Goal: Transaction & Acquisition: Book appointment/travel/reservation

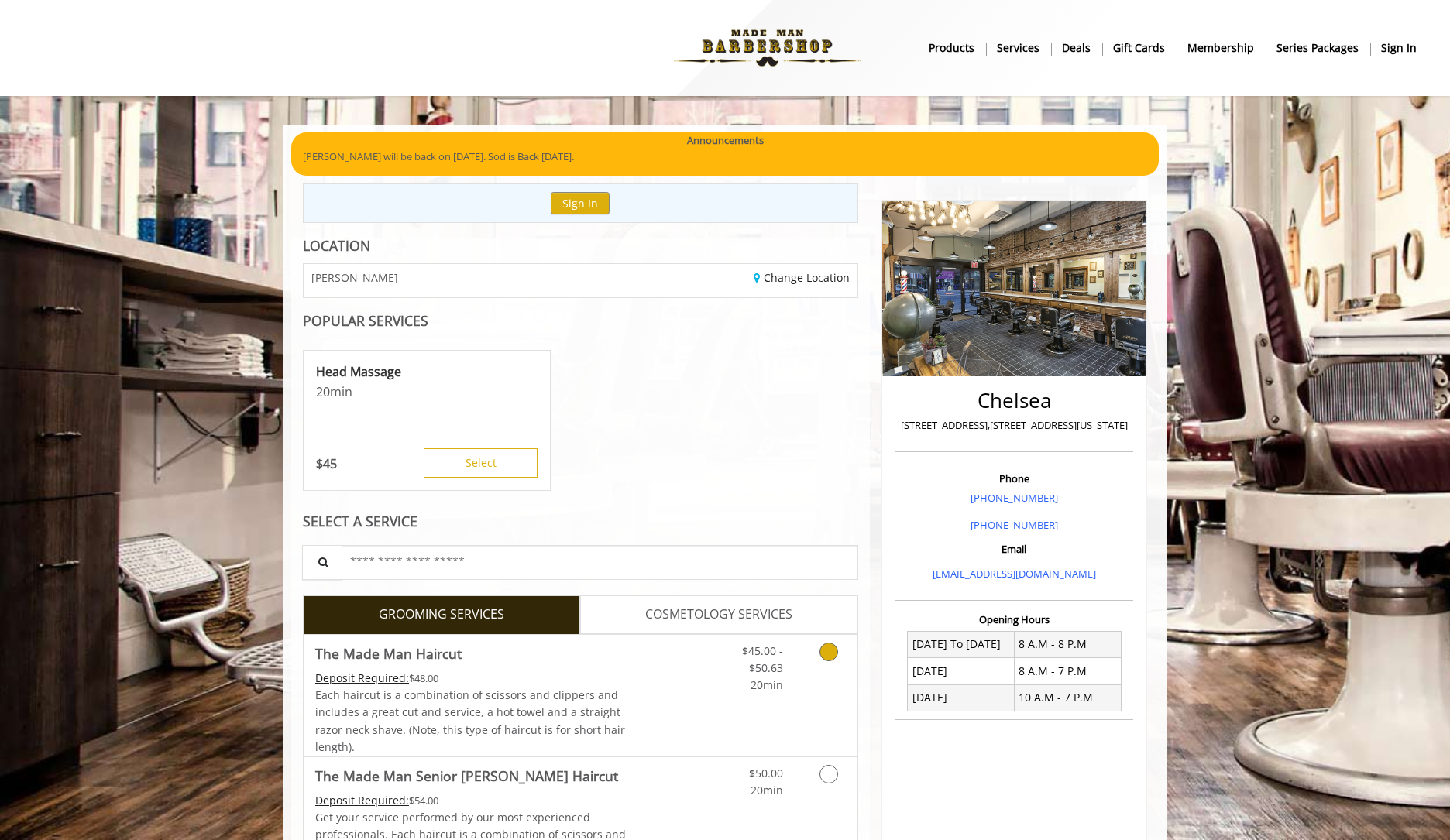
click at [834, 649] on icon "Grooming services" at bounding box center [828, 651] width 18 height 18
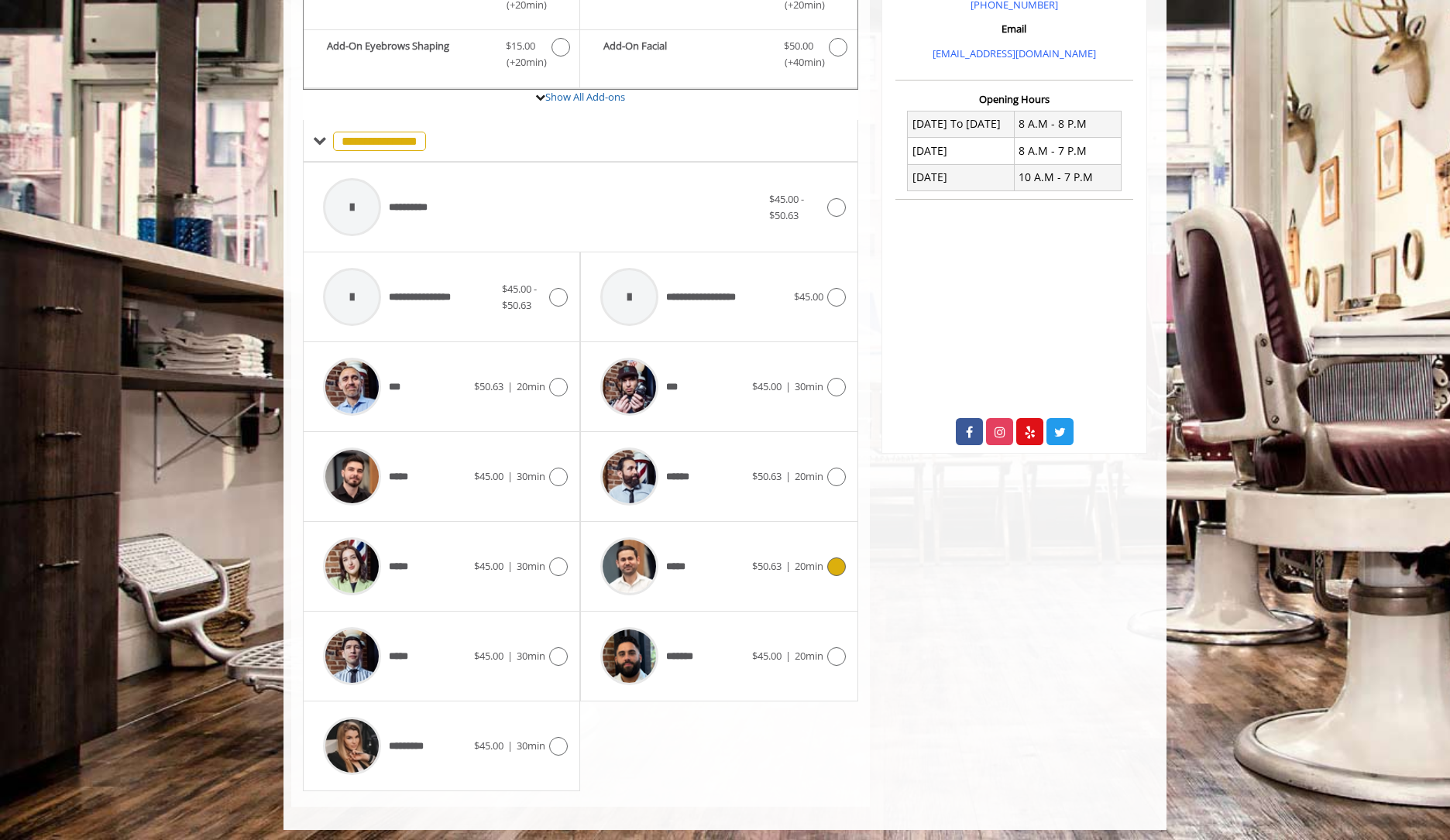
scroll to position [519, 0]
click at [561, 648] on icon at bounding box center [558, 657] width 18 height 18
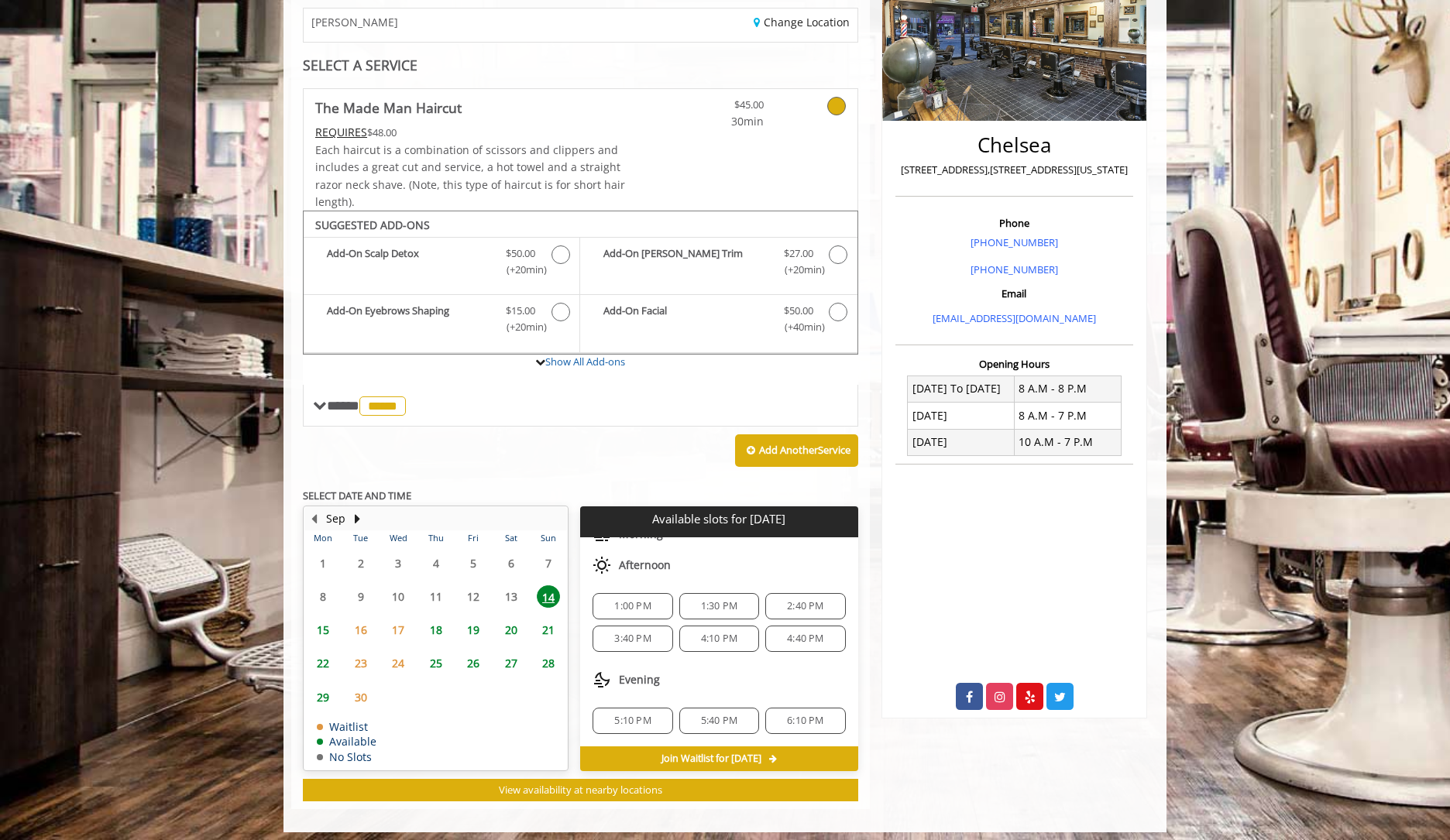
scroll to position [70, 0]
click at [798, 637] on span "4:40 PM" at bounding box center [805, 638] width 36 height 12
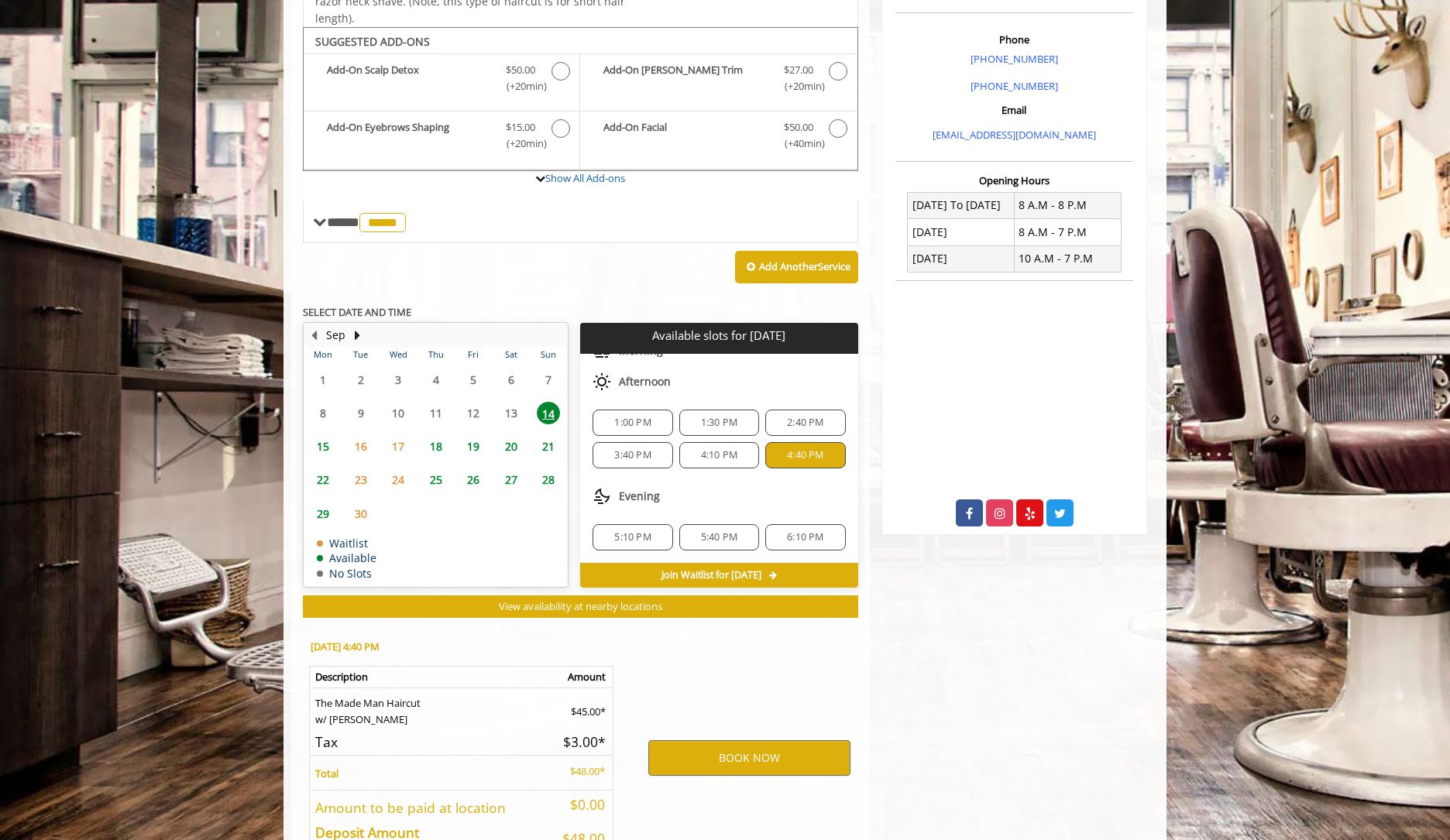
scroll to position [531, 0]
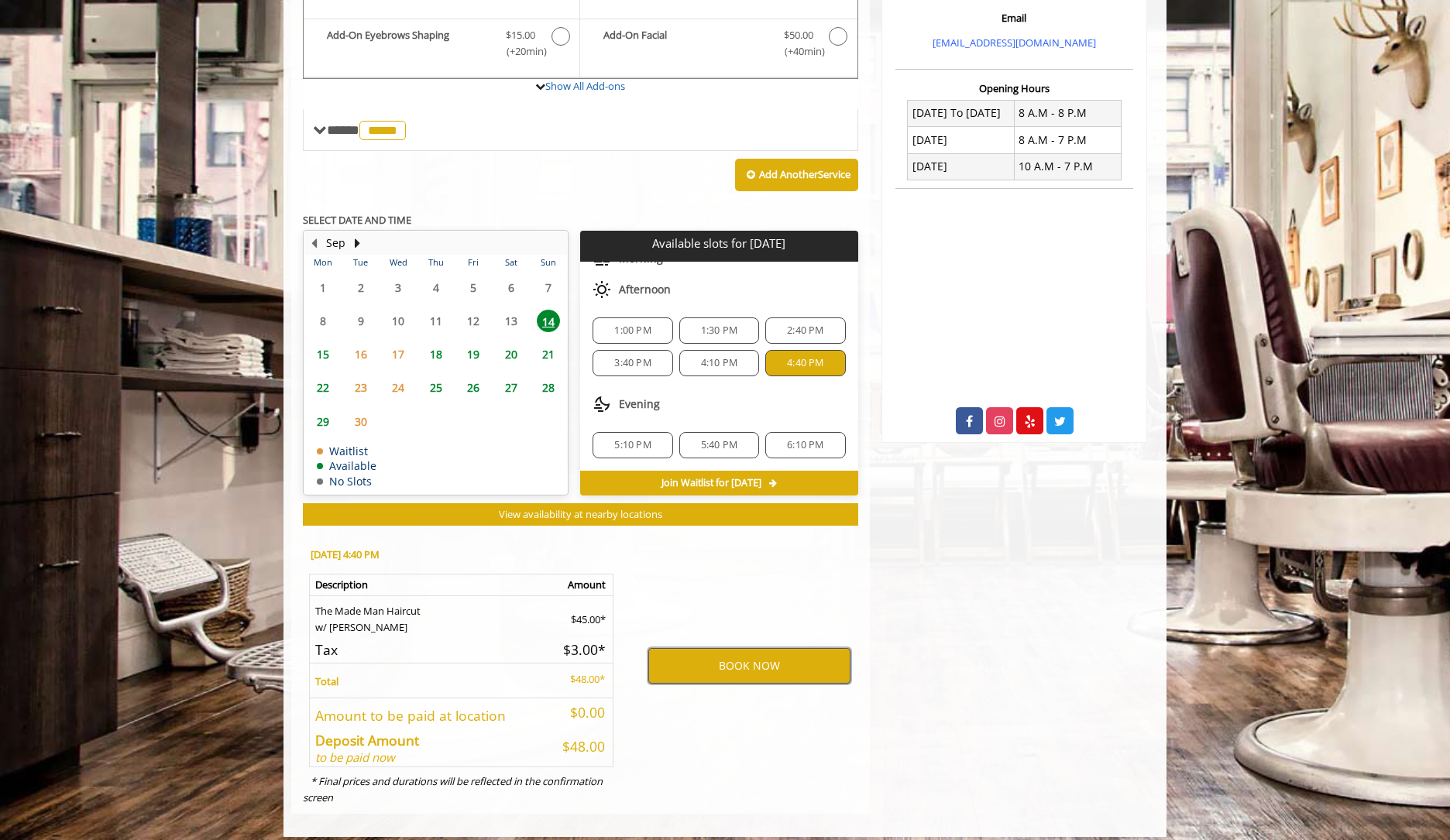
click at [739, 656] on button "BOOK NOW" at bounding box center [749, 666] width 202 height 35
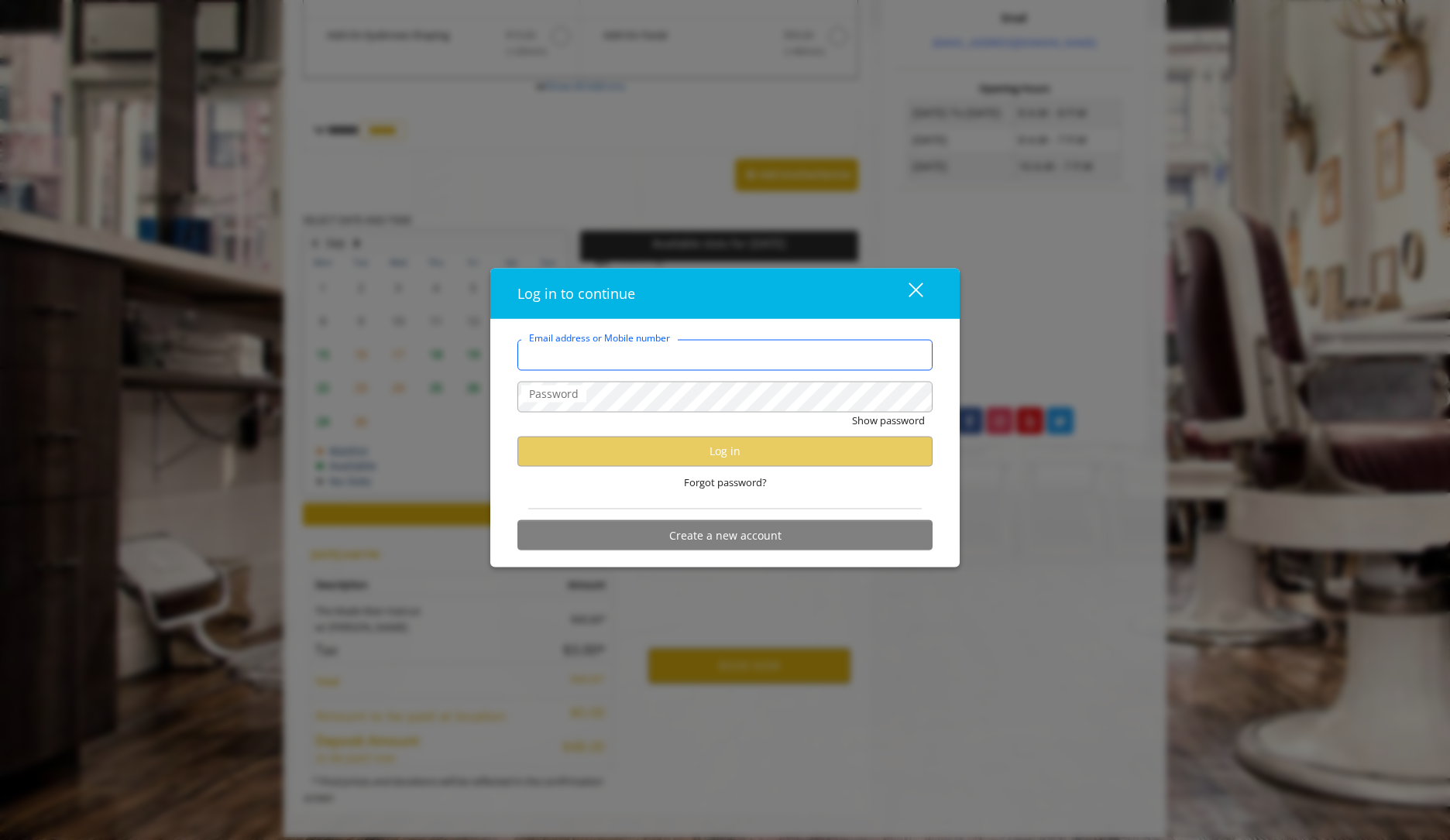
type input "**********"
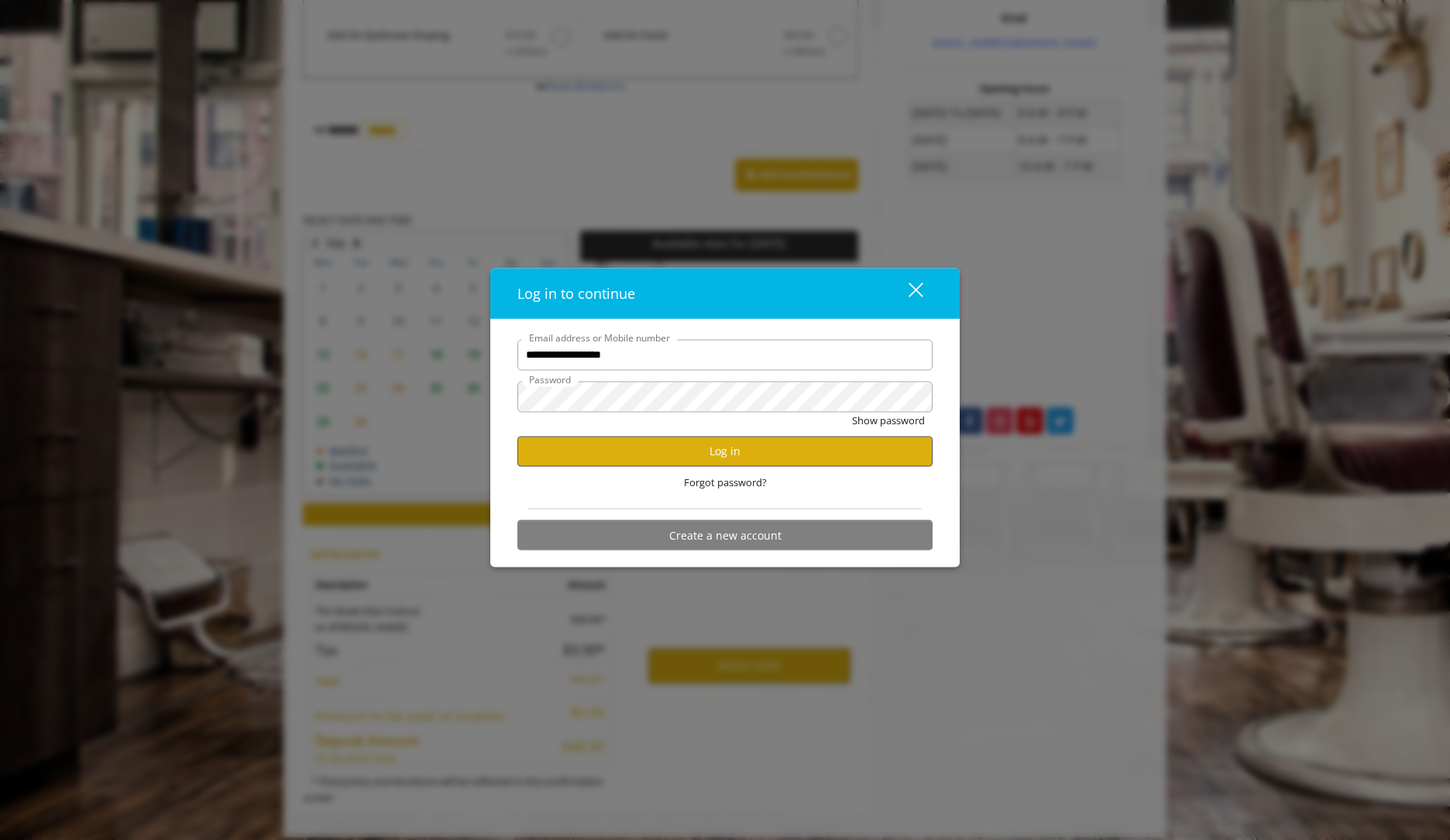
click at [692, 449] on button "Log in" at bounding box center [725, 451] width 415 height 31
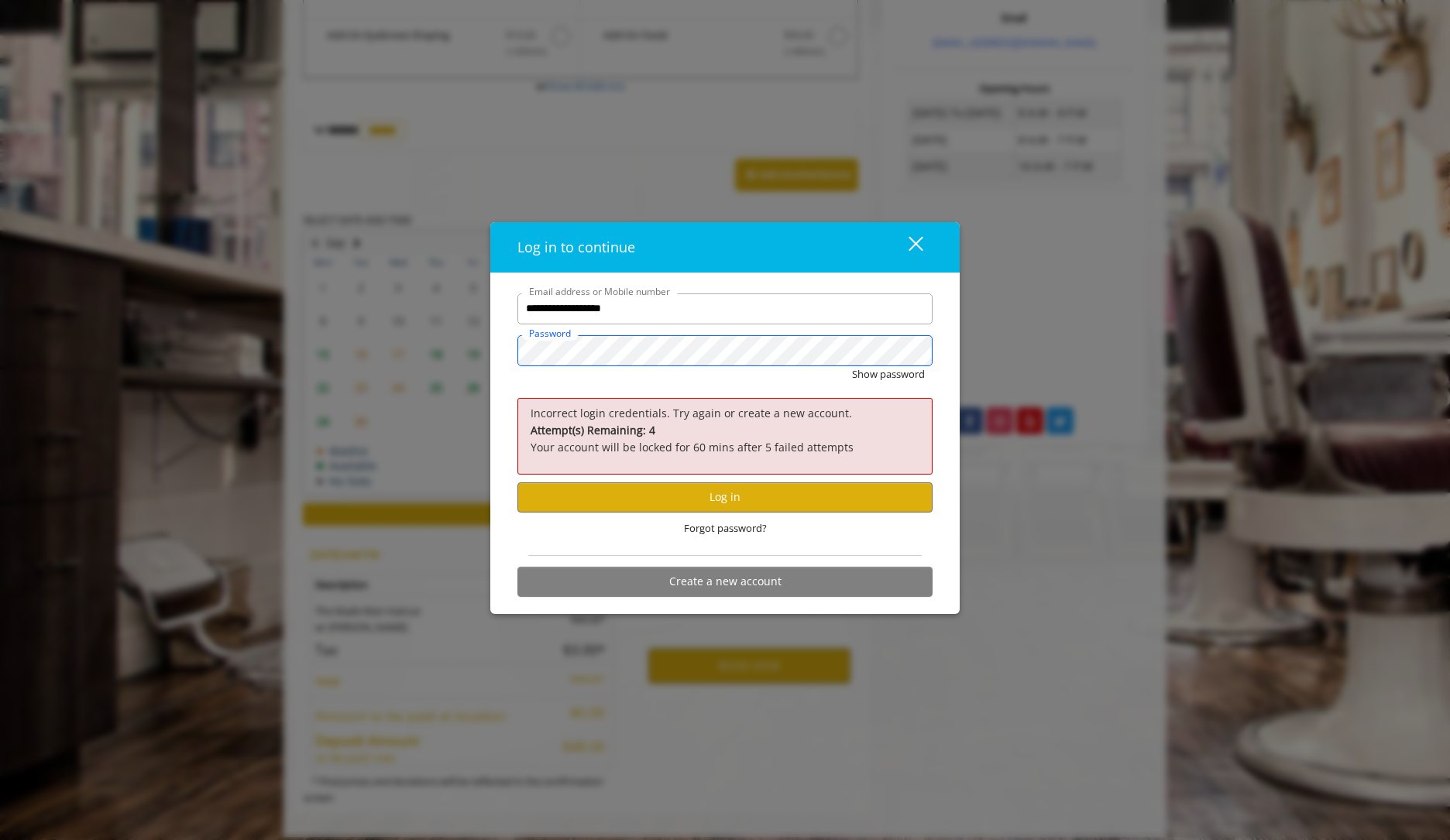
click at [353, 332] on div "**********" at bounding box center [725, 420] width 1450 height 840
click at [714, 507] on button "Log in" at bounding box center [725, 498] width 415 height 31
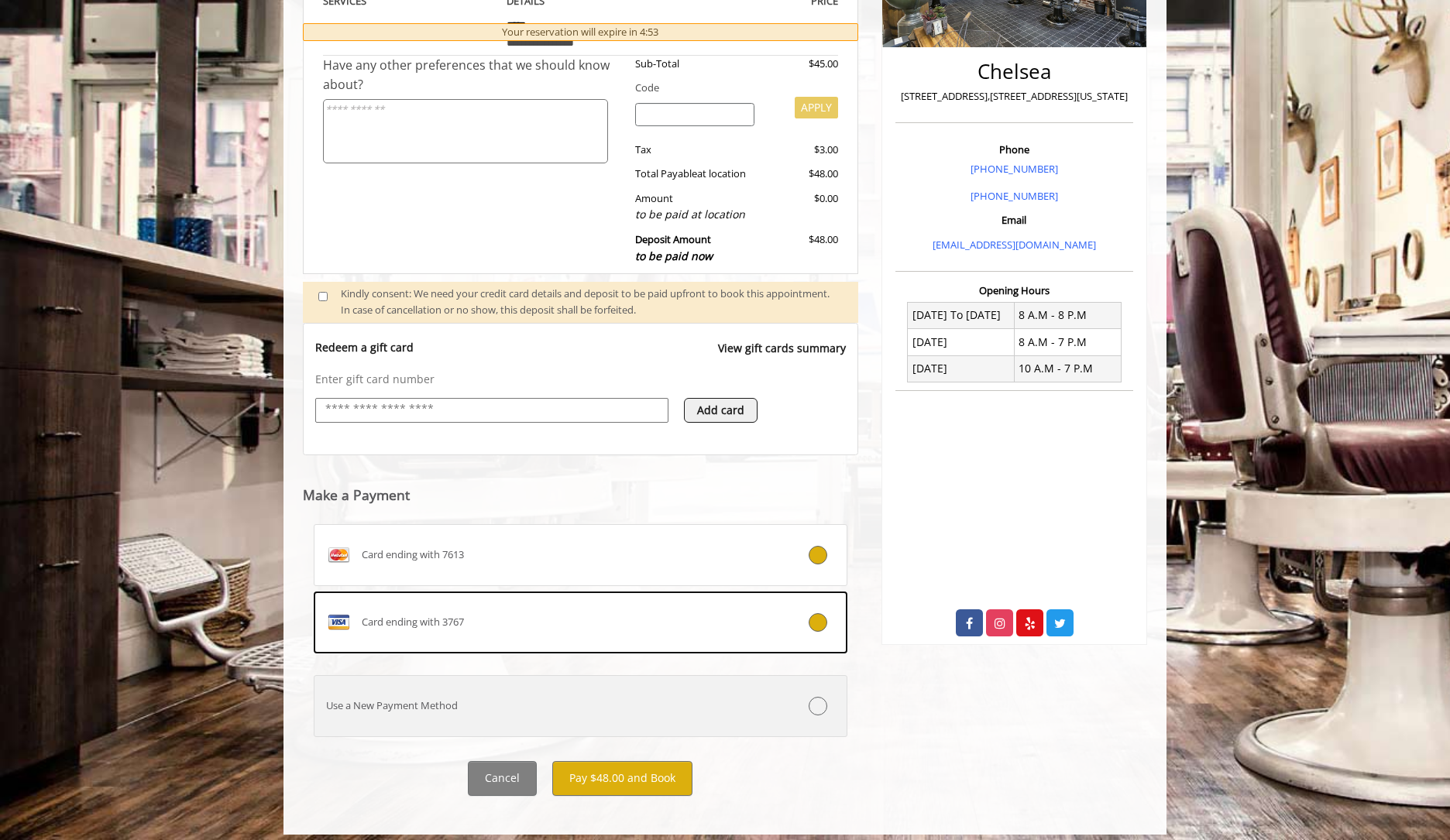
scroll to position [328, 0]
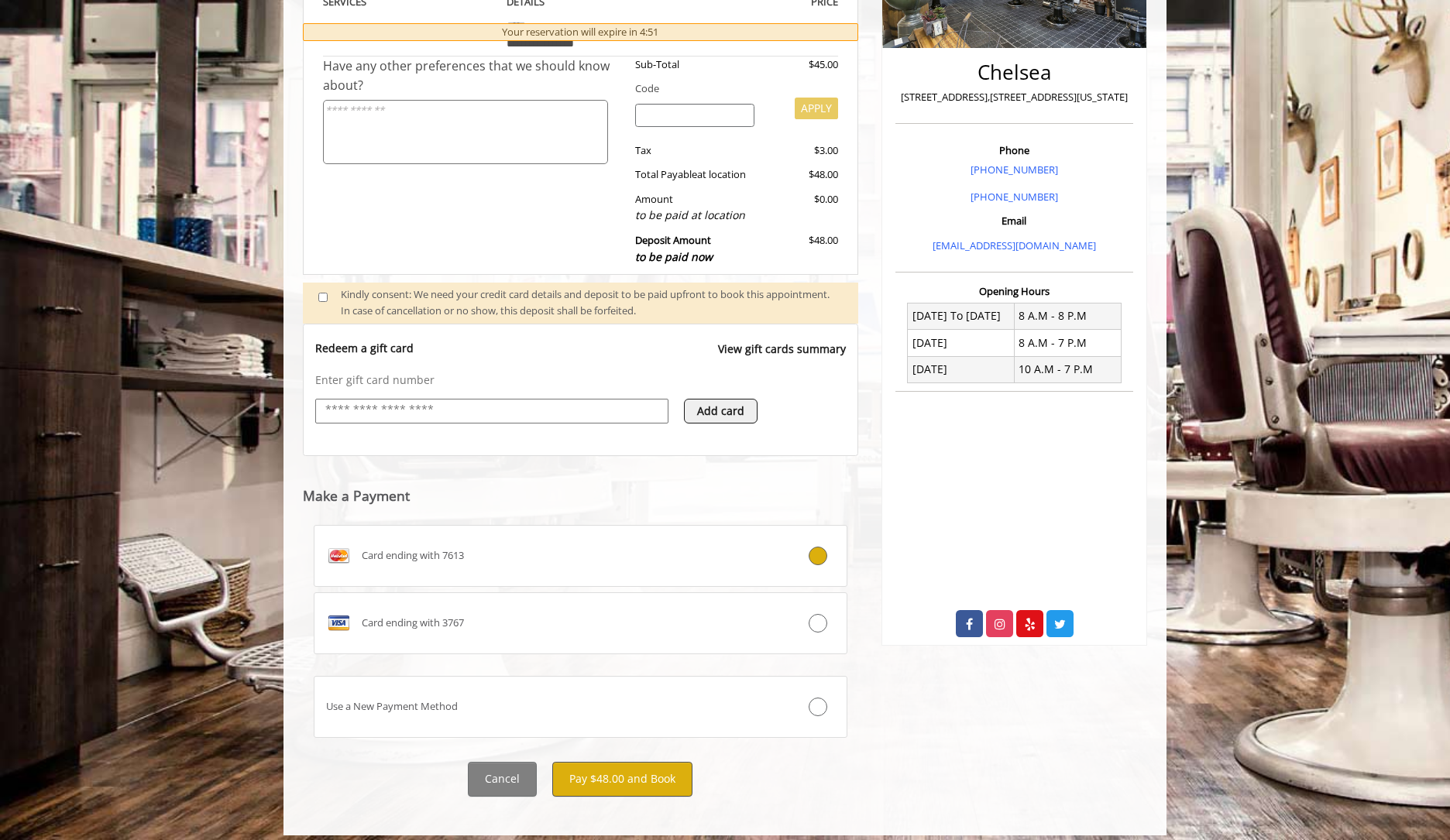
click at [619, 776] on button "Pay $48.00 and Book" at bounding box center [622, 779] width 140 height 35
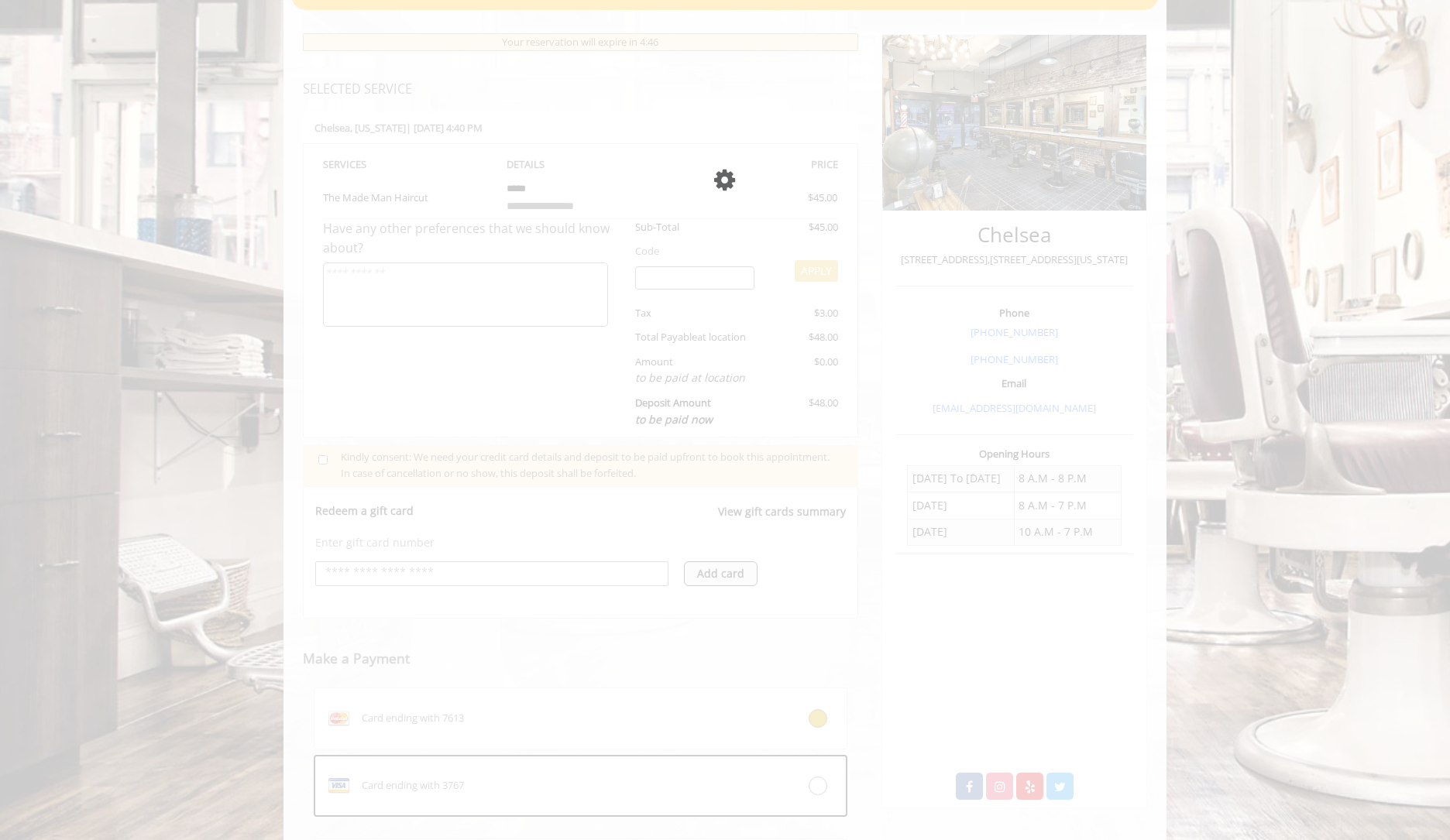
scroll to position [203, 0]
